Goal: Information Seeking & Learning: Learn about a topic

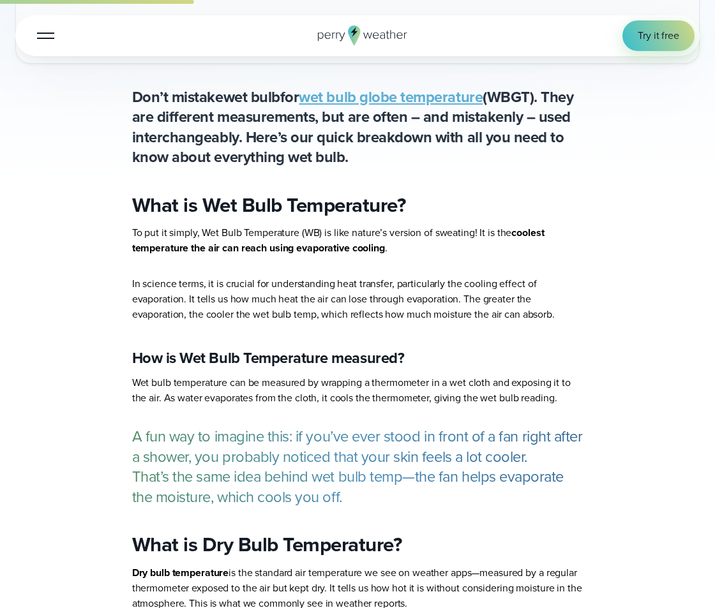
scroll to position [686, 0]
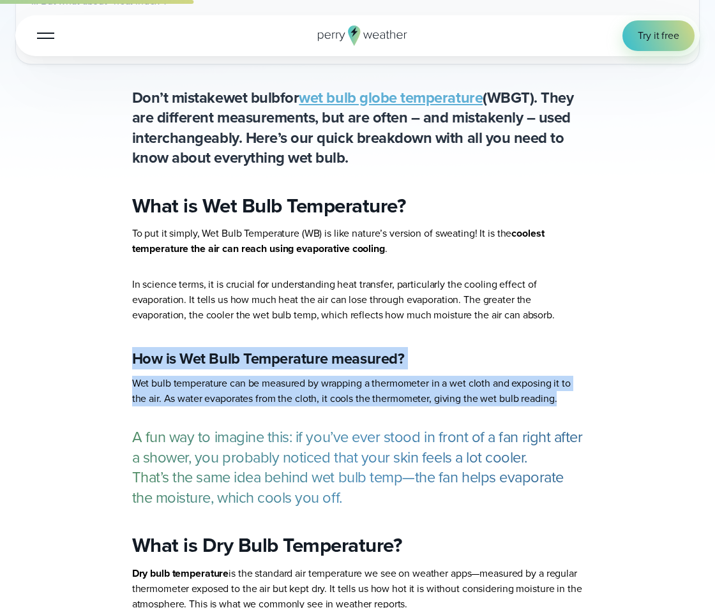
drag, startPoint x: 132, startPoint y: 363, endPoint x: 573, endPoint y: 398, distance: 442.6
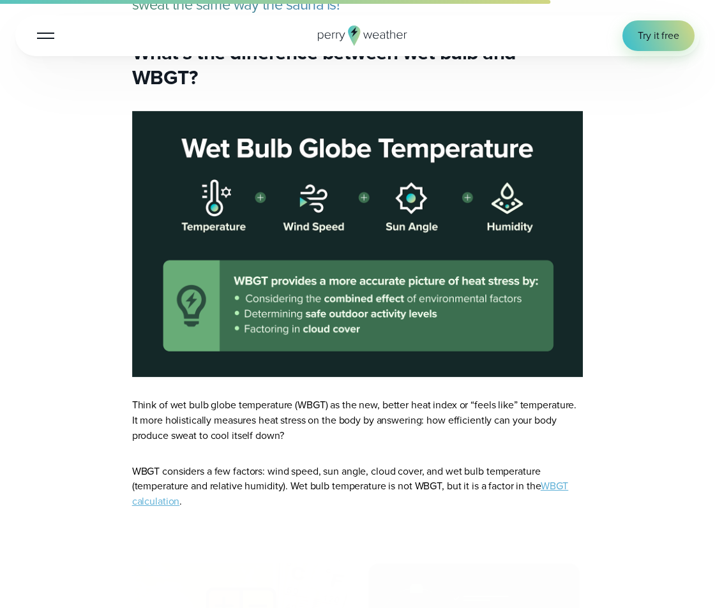
scroll to position [1809, 0]
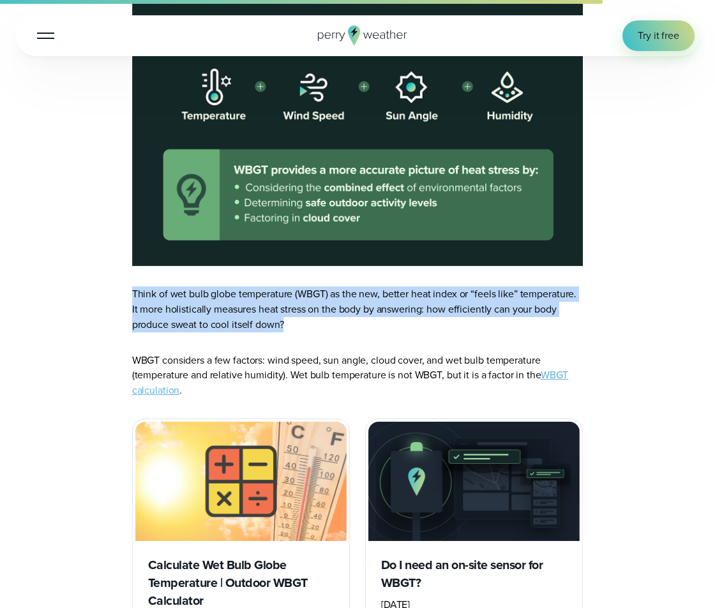
drag, startPoint x: 293, startPoint y: 328, endPoint x: 123, endPoint y: 292, distance: 174.2
click at [123, 292] on main "In this article: What is Wet Bulb Temperature? What is Dry Bulb Temperature? Wh…" at bounding box center [357, 125] width 684 height 2909
copy p "Think of wet bulb globe temperature (WBGT) as the new, better heat index or “fe…"
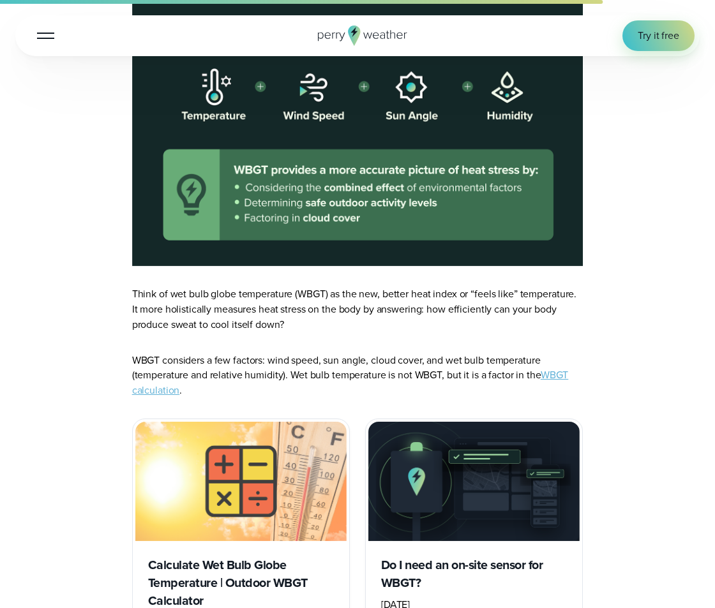
click at [120, 339] on main "In this article: What is Wet Bulb Temperature? What is Dry Bulb Temperature? Wh…" at bounding box center [357, 125] width 684 height 2909
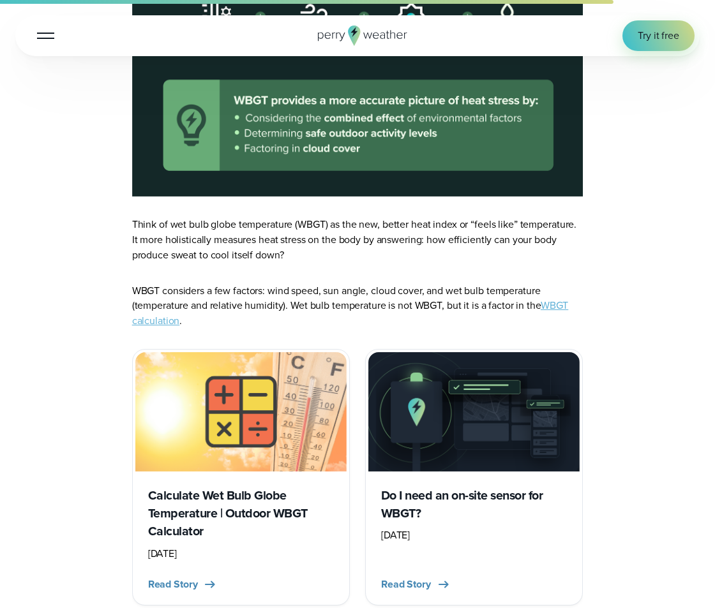
scroll to position [1880, 0]
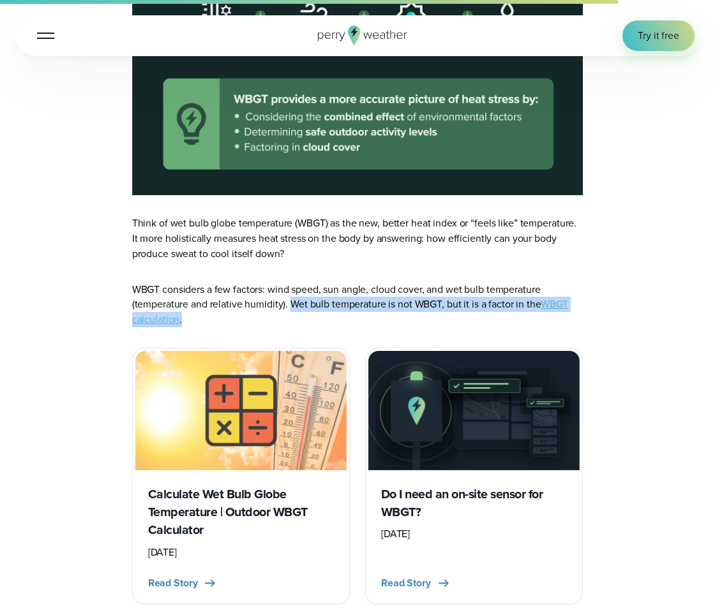
drag, startPoint x: 292, startPoint y: 305, endPoint x: 317, endPoint y: 322, distance: 30.3
click at [317, 322] on p "WBGT considers a few factors: wind speed, sun angle, cloud cover, and wet bulb …" at bounding box center [357, 305] width 451 height 46
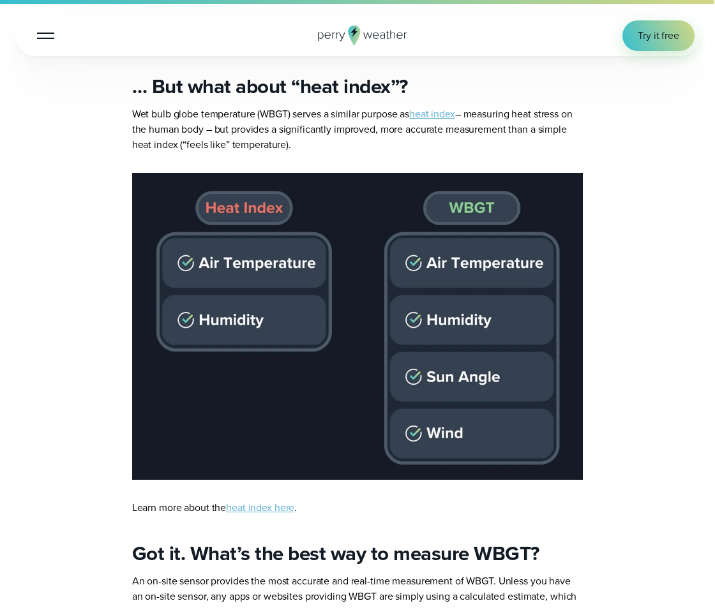
scroll to position [2704, 0]
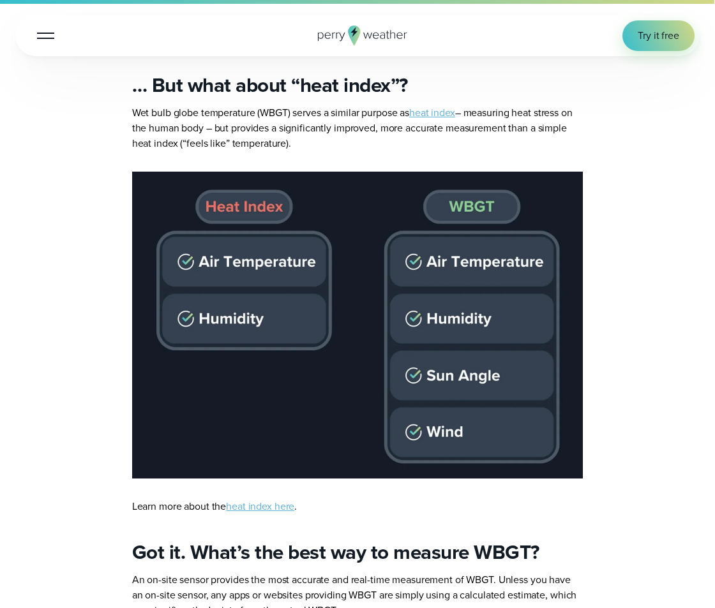
click at [49, 31] on button "Open Menu" at bounding box center [46, 35] width 30 height 30
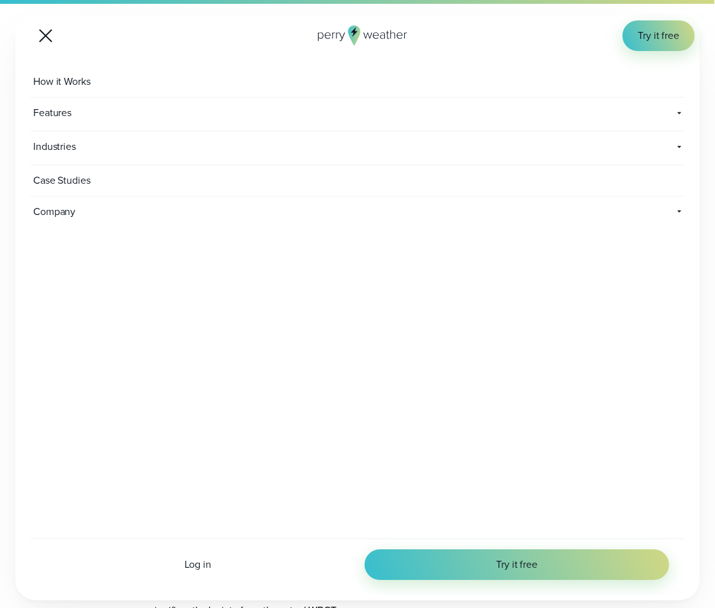
click at [45, 46] on button "Open Menu" at bounding box center [46, 35] width 30 height 30
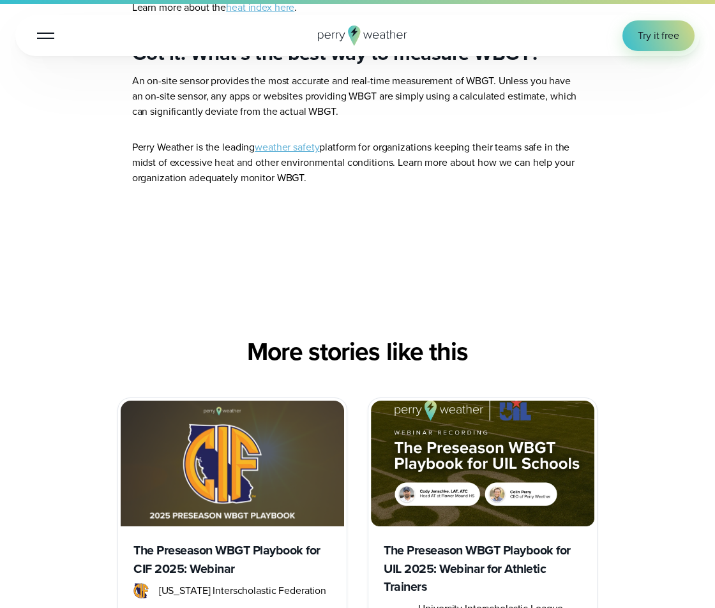
scroll to position [3229, 0]
